Goal: Find specific page/section: Find specific page/section

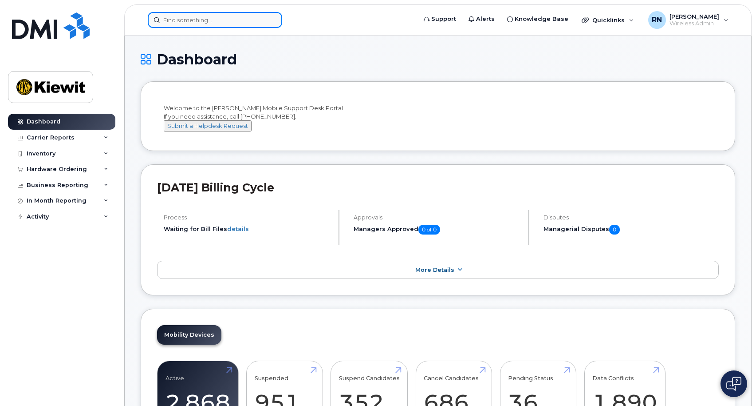
click at [229, 19] on input at bounding box center [215, 20] width 134 height 16
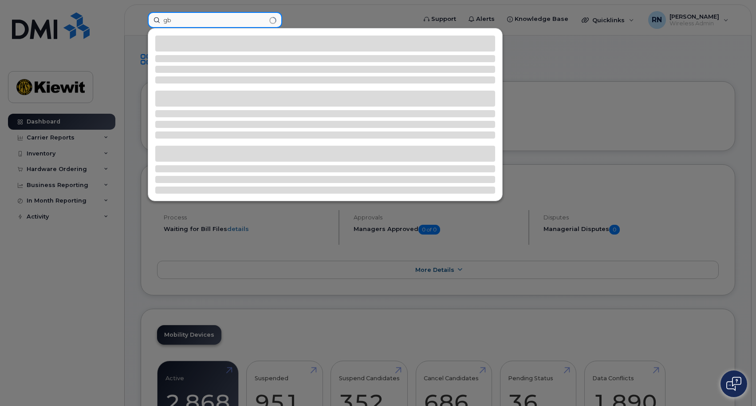
type input "g"
type input "2362688353"
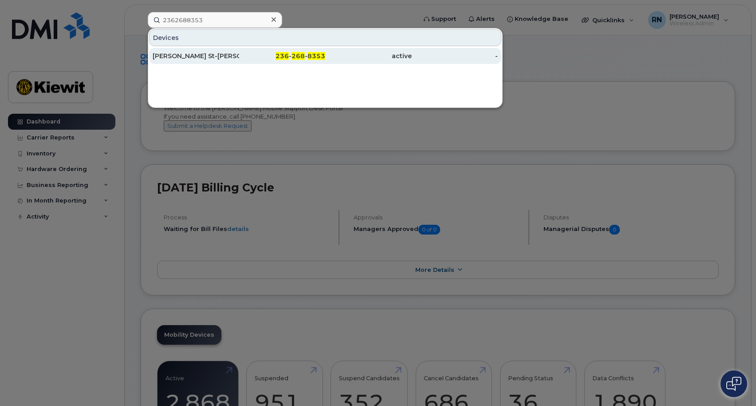
click at [189, 56] on div "[PERSON_NAME] St-[PERSON_NAME]" at bounding box center [196, 55] width 87 height 9
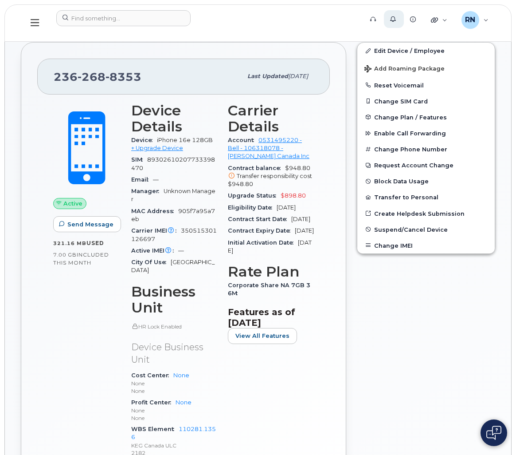
scroll to position [144, 0]
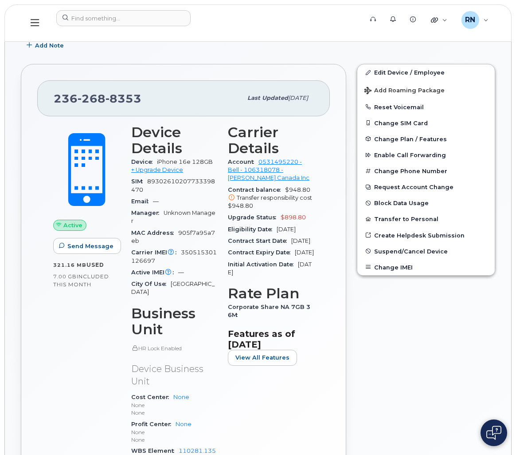
click at [444, 340] on div "Edit Device / Employee Add Roaming Package Reset Voicemail Change SIM Card Chan…" at bounding box center [426, 304] width 149 height 490
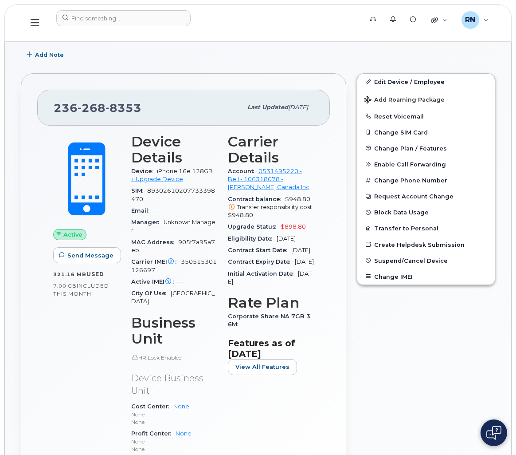
scroll to position [133, 0]
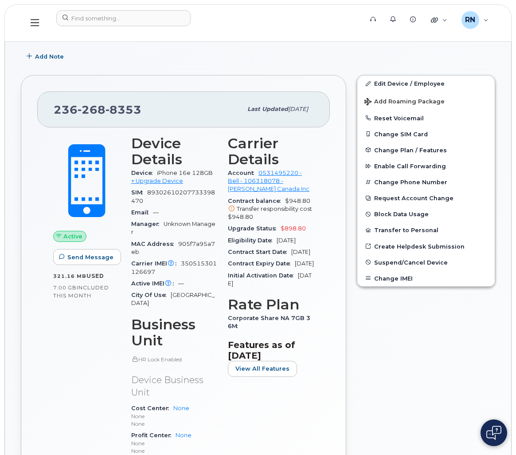
click at [470, 60] on div "Add Note" at bounding box center [258, 56] width 475 height 16
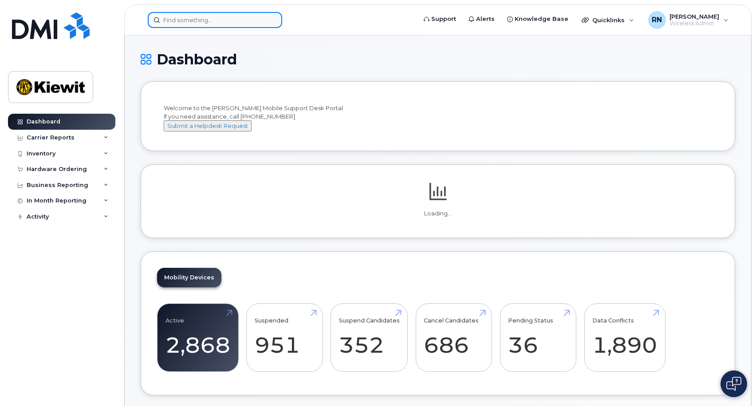
click at [197, 20] on input at bounding box center [215, 20] width 134 height 16
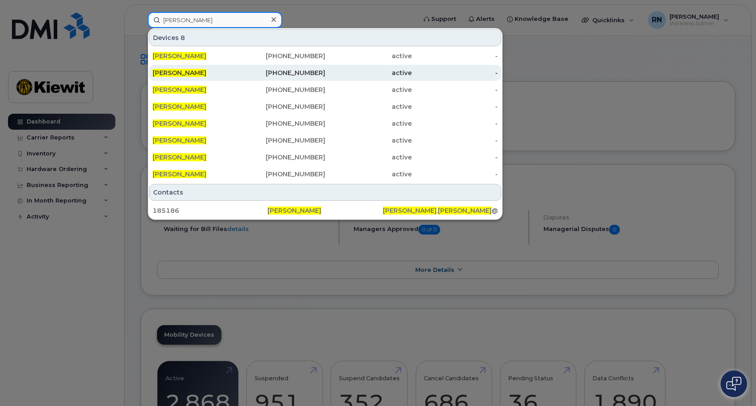
type input "robert navalta"
click at [189, 75] on span "[PERSON_NAME]" at bounding box center [180, 73] width 54 height 8
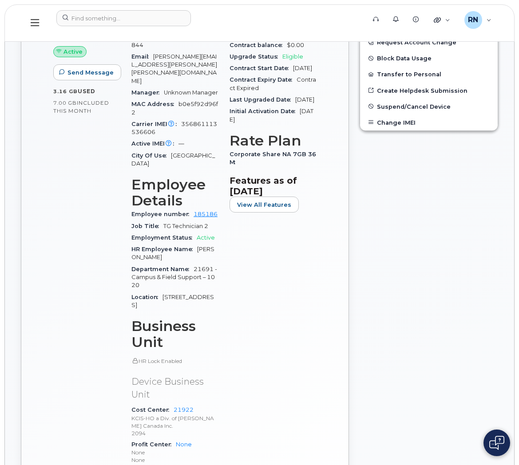
scroll to position [288, 0]
